Goal: Information Seeking & Learning: Learn about a topic

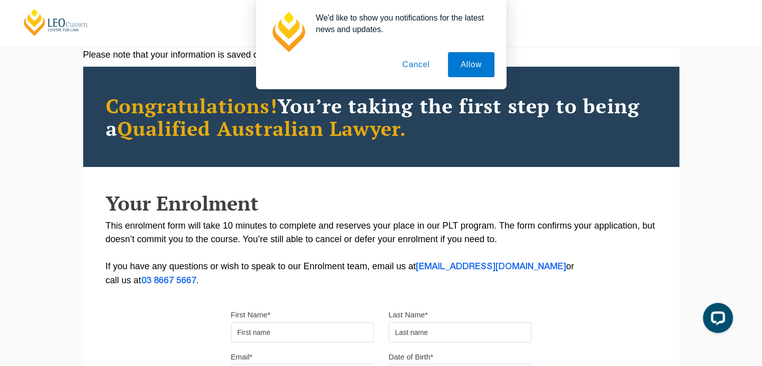
scroll to position [38, 0]
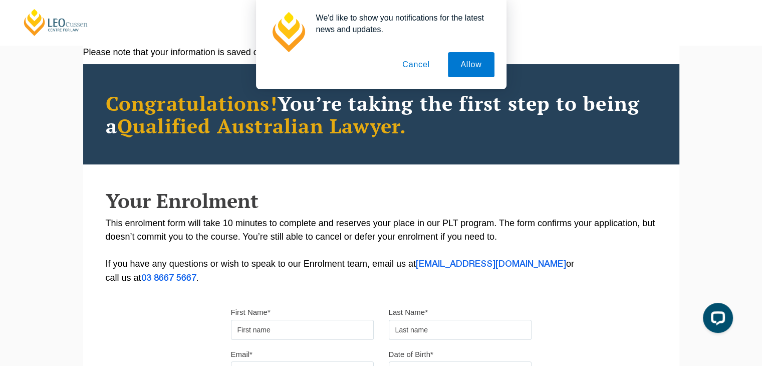
click at [424, 63] on button "Cancel" at bounding box center [416, 64] width 53 height 25
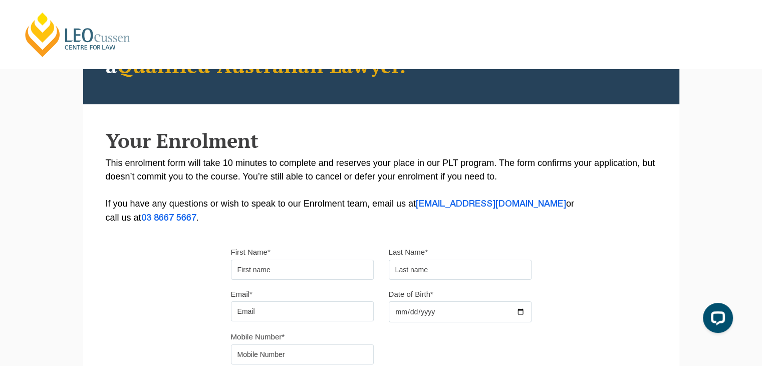
scroll to position [0, 0]
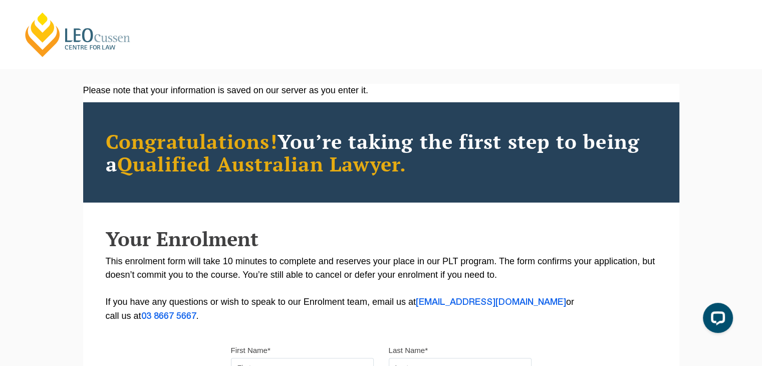
click at [33, 35] on link "[PERSON_NAME] Centre for Law" at bounding box center [78, 34] width 111 height 47
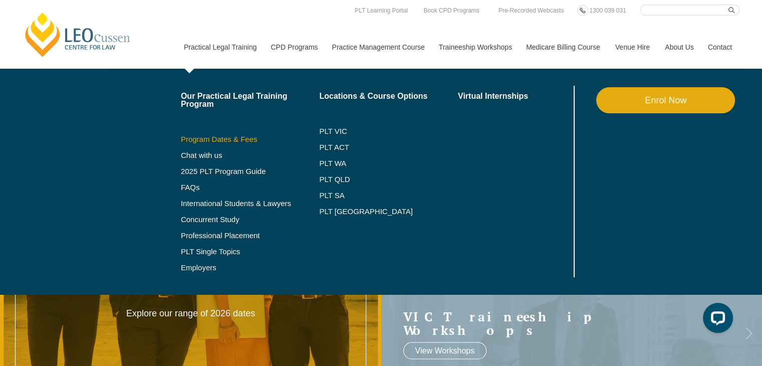
click at [201, 142] on link "Program Dates & Fees" at bounding box center [250, 139] width 139 height 8
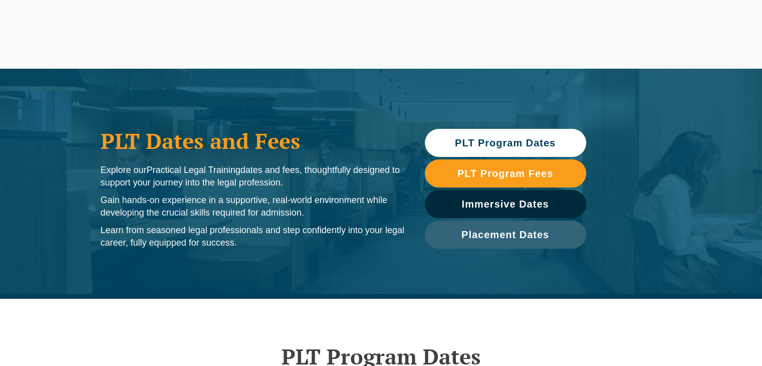
click at [201, 141] on h1 "PLT Dates and Fees" at bounding box center [253, 140] width 304 height 25
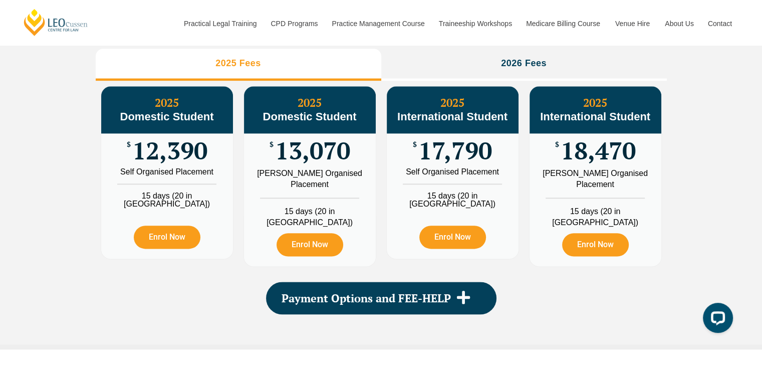
scroll to position [1185, 0]
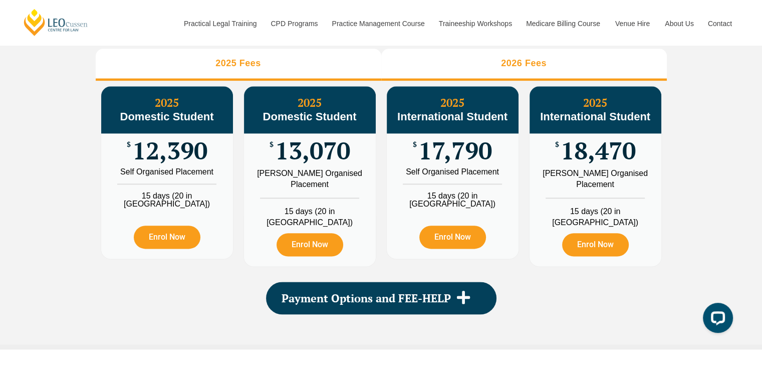
click at [467, 73] on li "2026 Fees" at bounding box center [524, 65] width 286 height 32
click at [287, 77] on li "2025 Fees" at bounding box center [239, 65] width 286 height 32
click at [452, 80] on li "2026 Fees" at bounding box center [524, 65] width 286 height 32
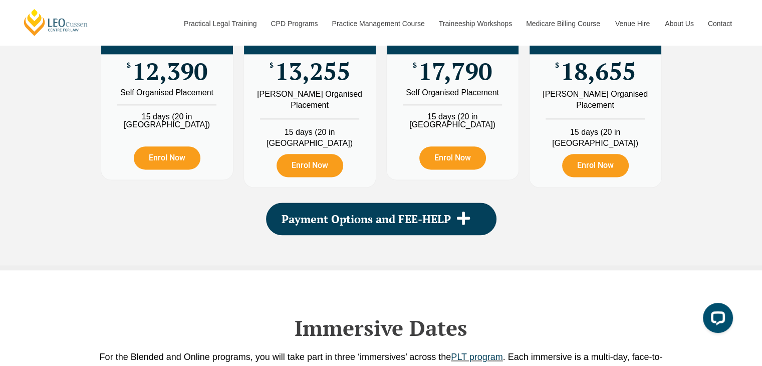
scroll to position [1265, 0]
